Goal: Information Seeking & Learning: Check status

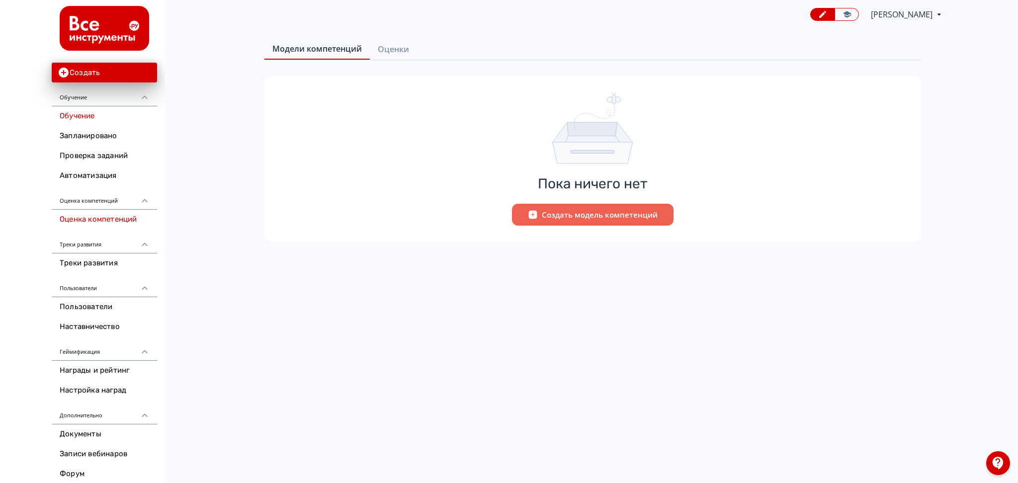
click at [74, 118] on link "Обучение" at bounding box center [104, 116] width 105 height 20
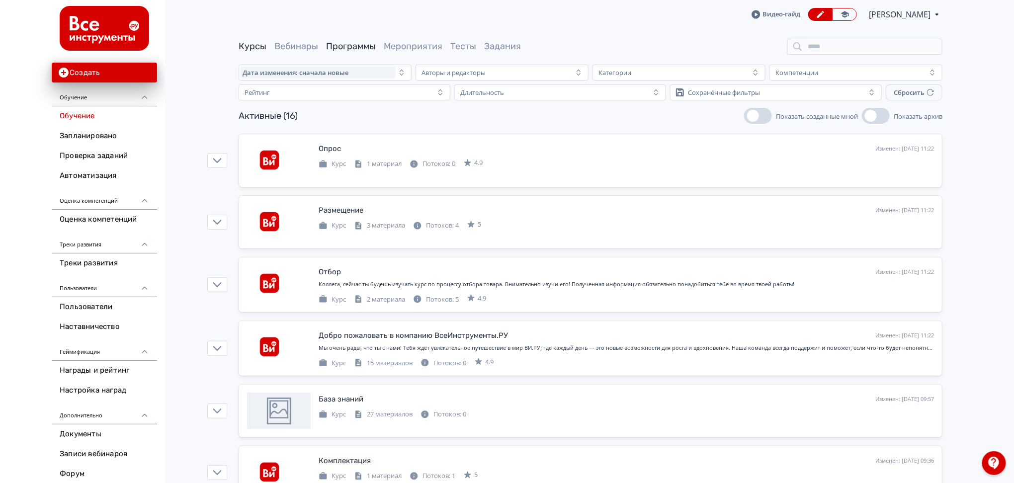
click at [356, 48] on link "Программы" at bounding box center [351, 46] width 50 height 11
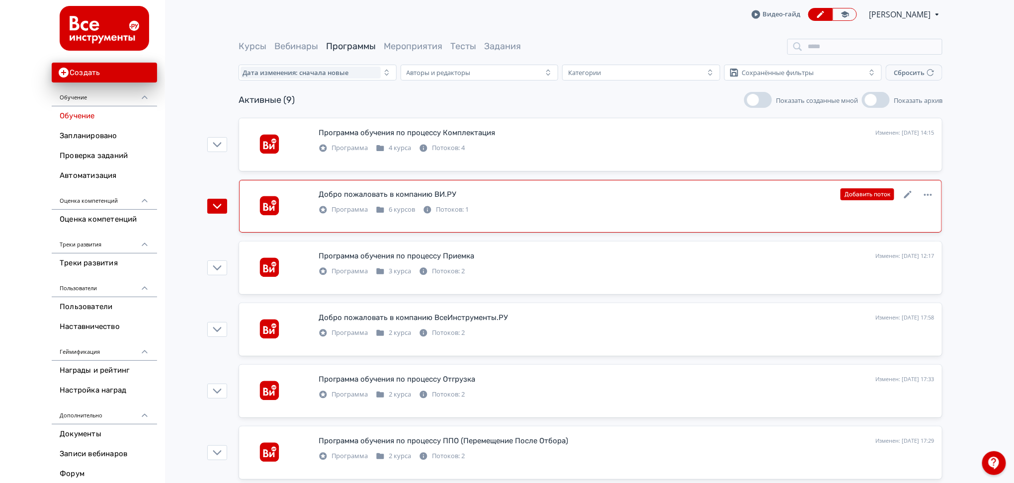
click at [359, 195] on div "Добро пожаловать в компанию ВИ.РУ" at bounding box center [388, 194] width 138 height 11
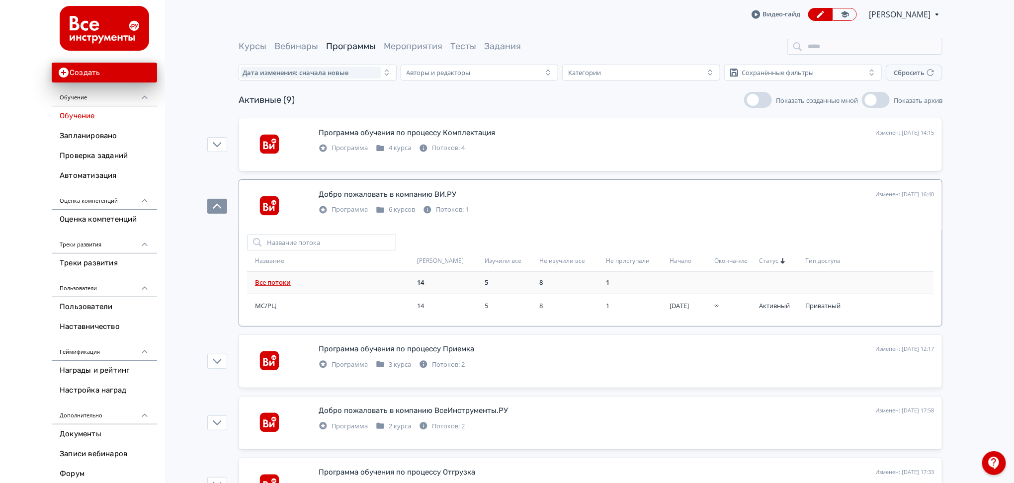
click at [284, 281] on link "Все потоки" at bounding box center [273, 282] width 36 height 9
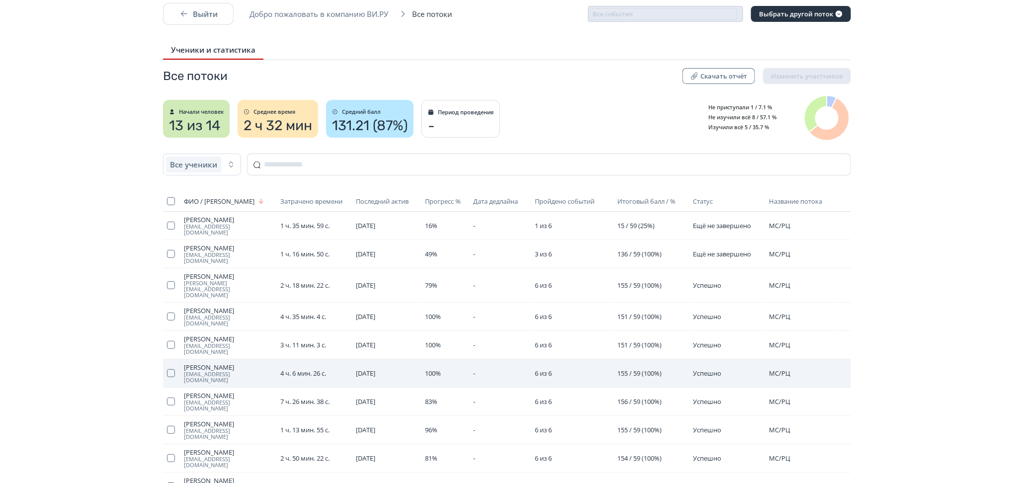
scroll to position [2, 0]
